Goal: Information Seeking & Learning: Learn about a topic

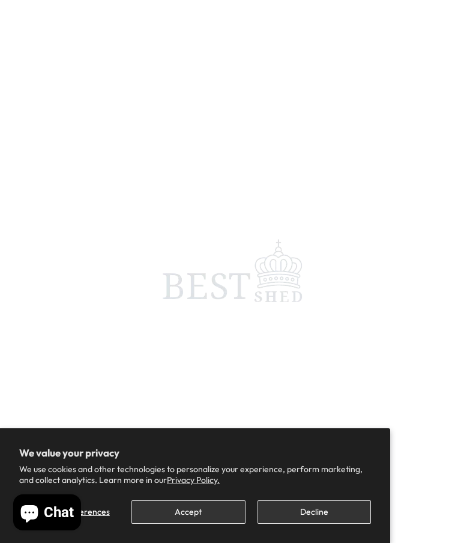
click at [195, 509] on button "Accept" at bounding box center [189, 511] width 114 height 23
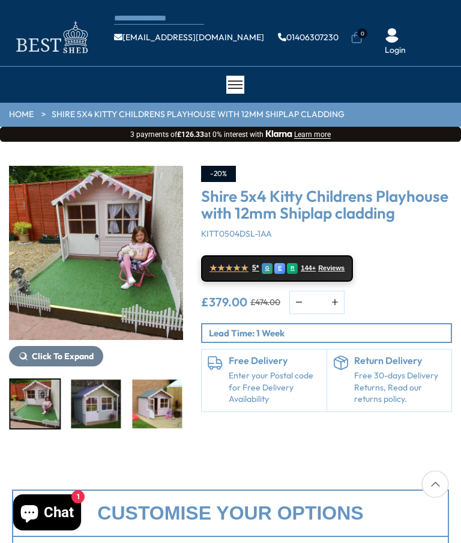
click at [109, 406] on img "3 / 10" at bounding box center [96, 404] width 50 height 49
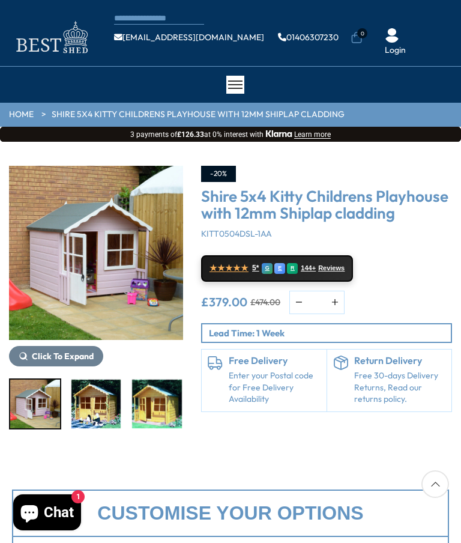
click at [171, 407] on img "6 / 10" at bounding box center [157, 404] width 50 height 49
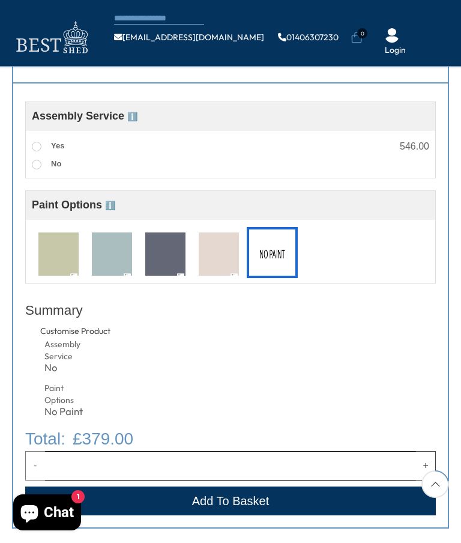
scroll to position [403, 0]
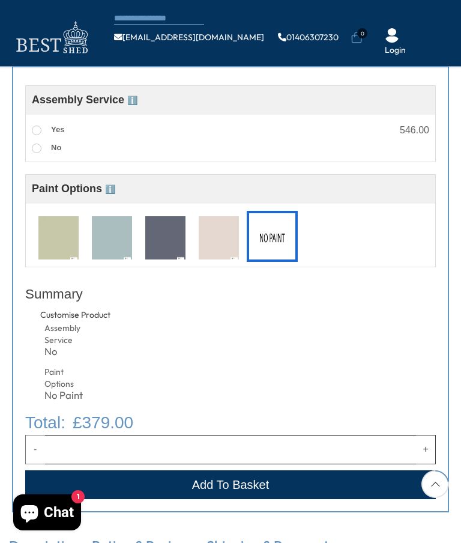
click at [224, 246] on img at bounding box center [219, 238] width 40 height 44
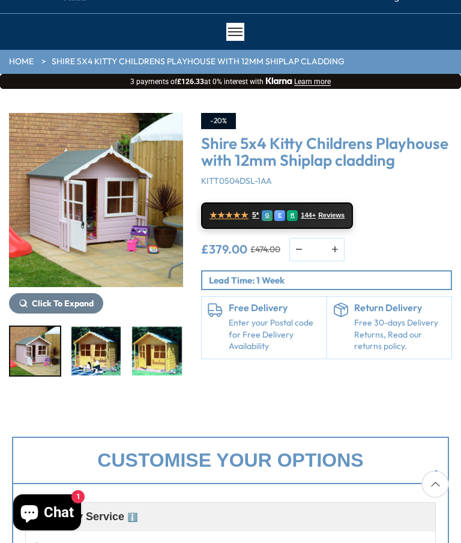
scroll to position [45, 0]
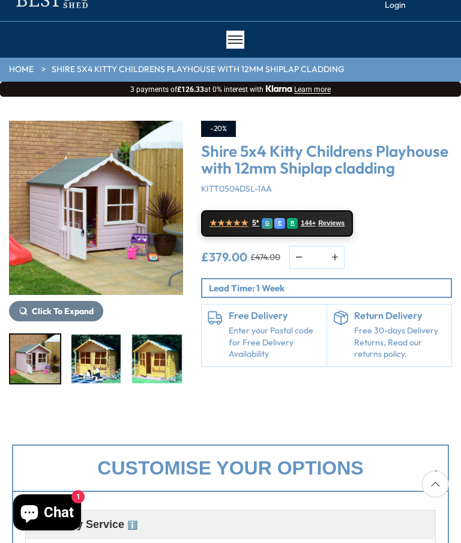
click at [255, 365] on img "8 / 10" at bounding box center [280, 359] width 50 height 49
click at [94, 362] on img "5 / 10" at bounding box center [96, 359] width 50 height 49
click at [39, 369] on img "4 / 10" at bounding box center [35, 359] width 50 height 49
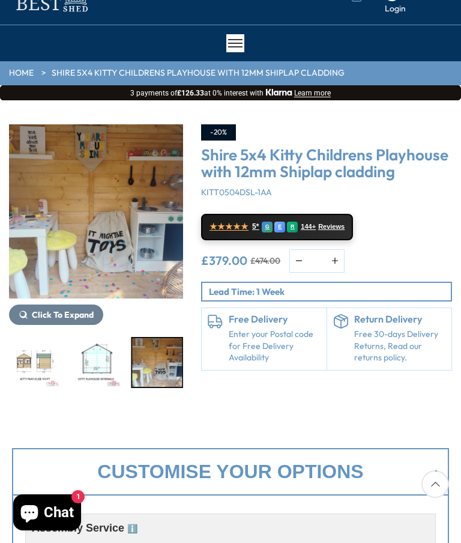
click at [166, 364] on img "10 / 10" at bounding box center [157, 362] width 50 height 49
click at [130, 252] on img "10 / 10" at bounding box center [96, 211] width 174 height 174
